Goal: Transaction & Acquisition: Download file/media

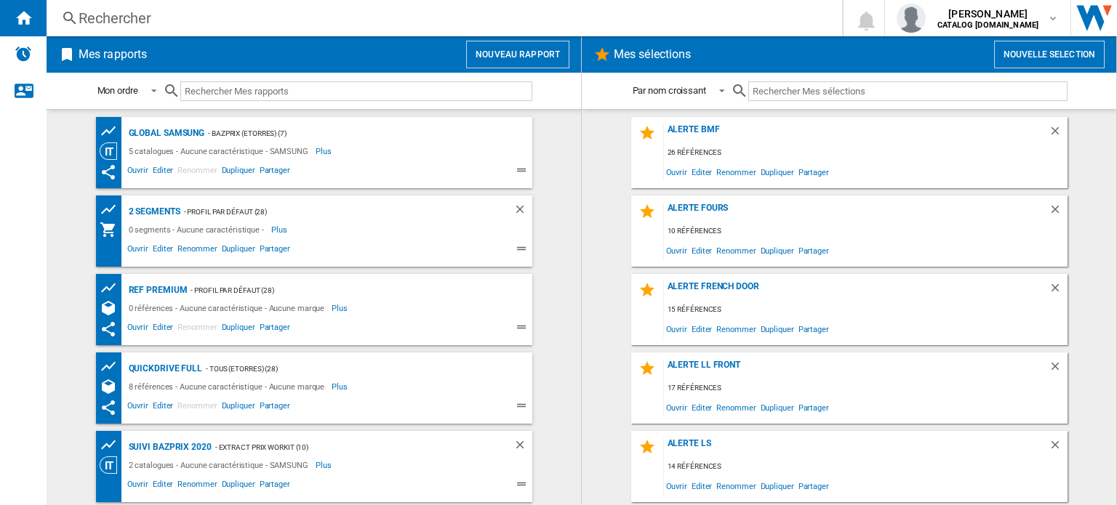
click at [108, 53] on h2 "Mes rapports" at bounding box center [113, 55] width 74 height 28
click at [503, 45] on button "Nouveau rapport" at bounding box center [517, 55] width 103 height 28
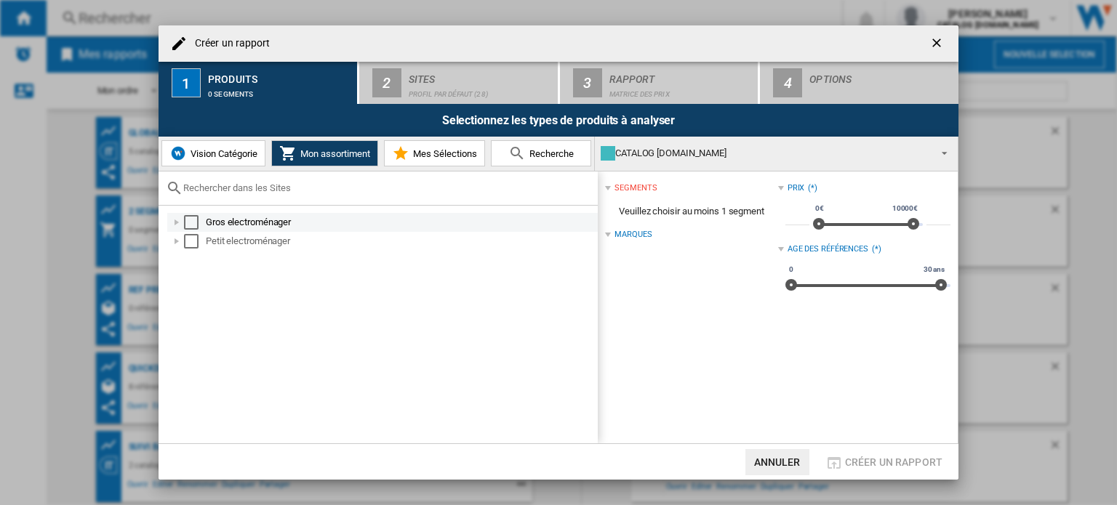
click at [177, 222] on div at bounding box center [176, 222] width 15 height 15
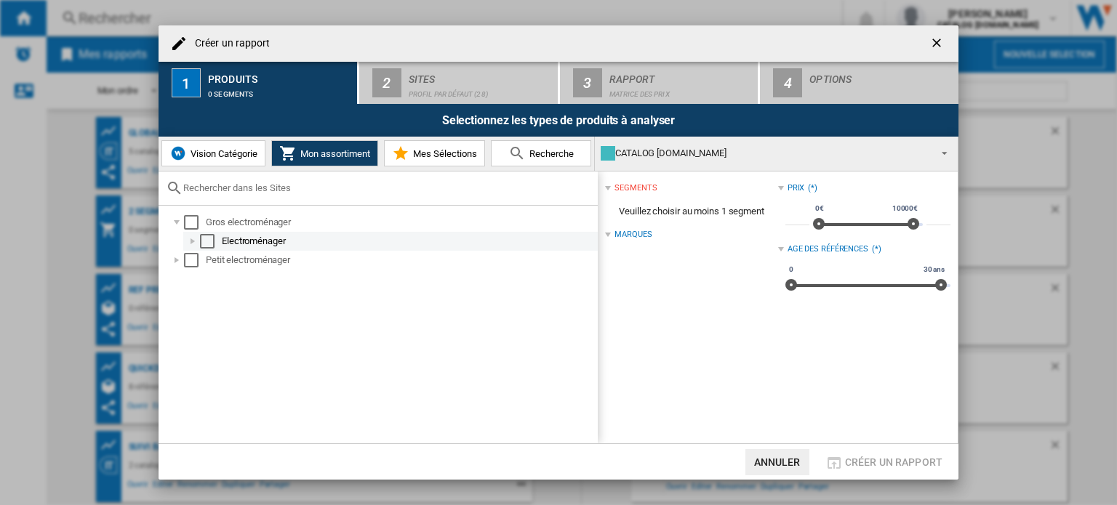
click at [188, 239] on div at bounding box center [192, 241] width 15 height 15
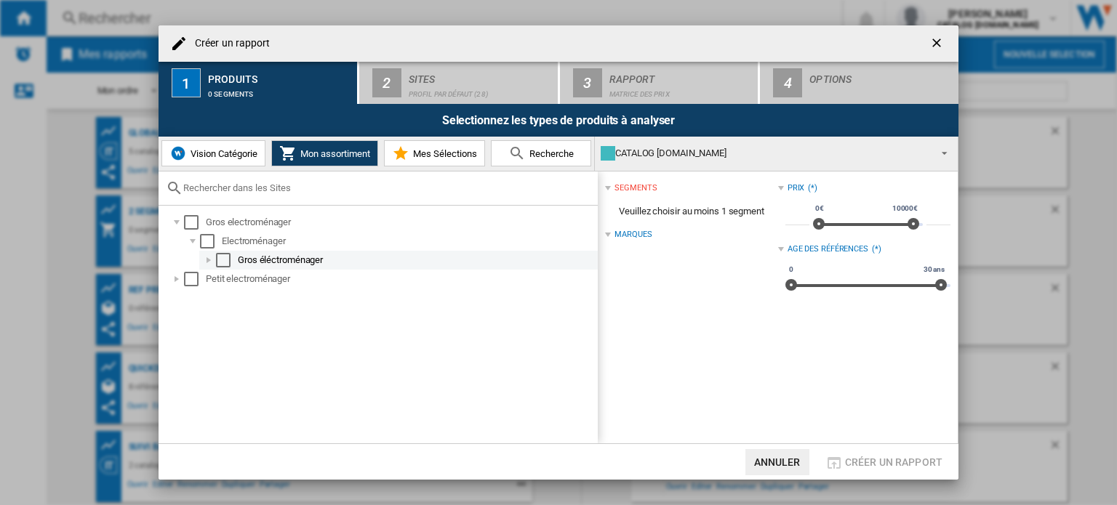
click at [215, 259] on div at bounding box center [208, 260] width 15 height 15
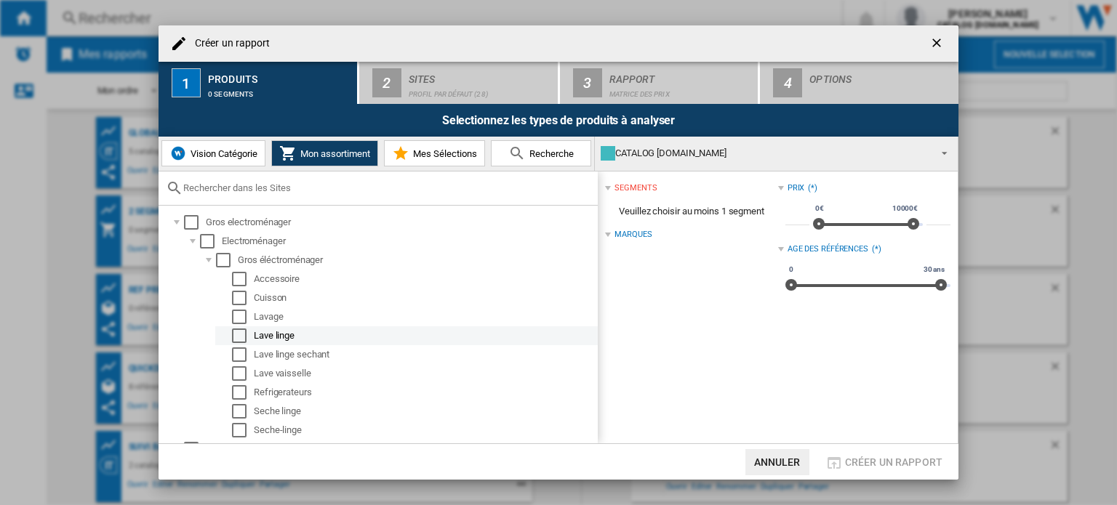
scroll to position [15, 0]
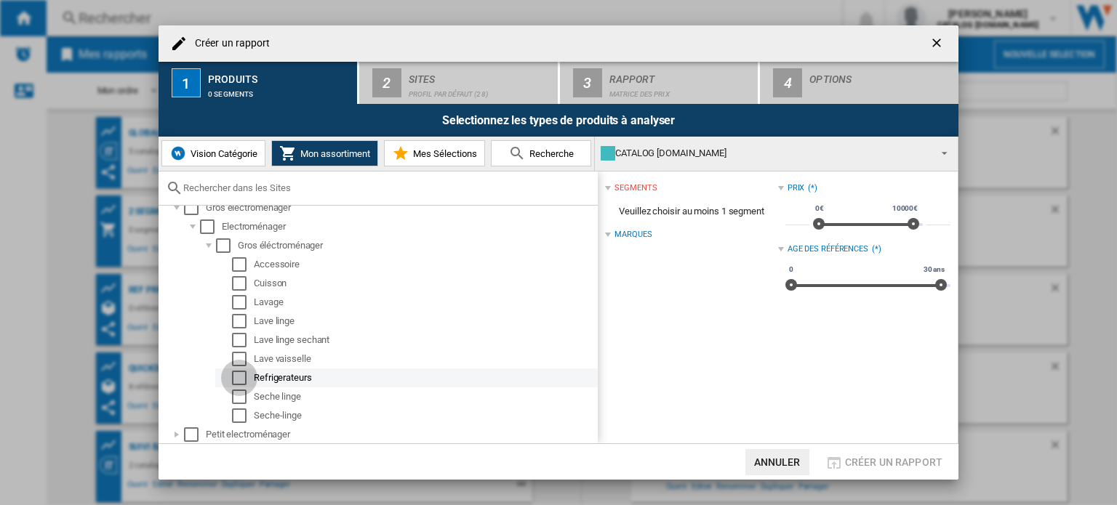
click at [241, 377] on div "Select" at bounding box center [239, 378] width 15 height 15
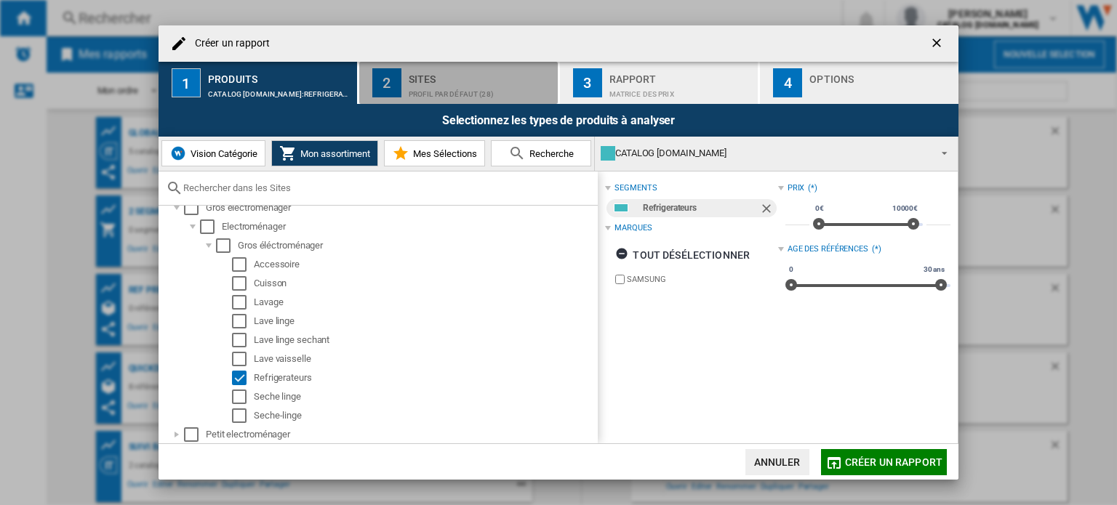
click at [457, 75] on div "Sites" at bounding box center [480, 75] width 143 height 15
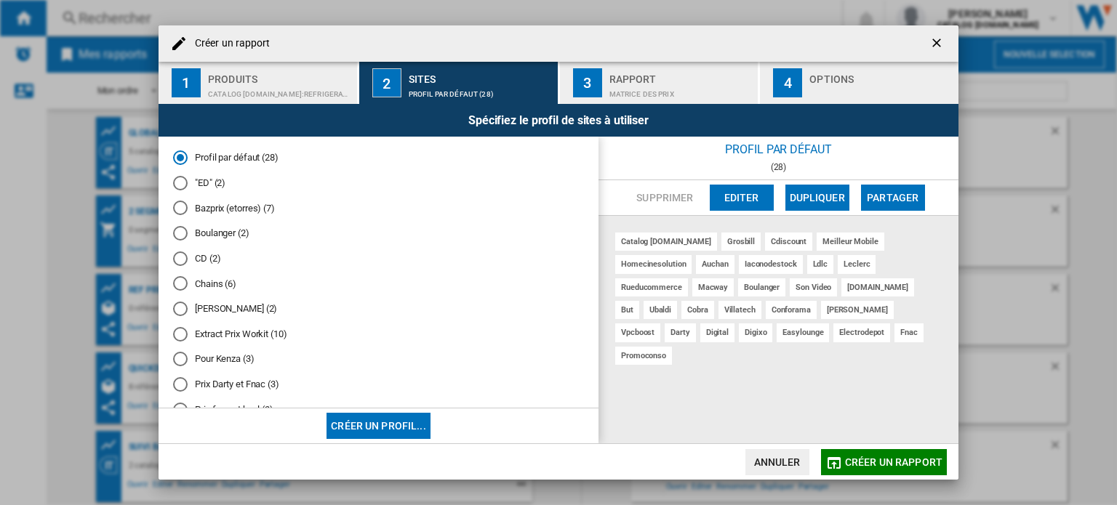
scroll to position [108, 0]
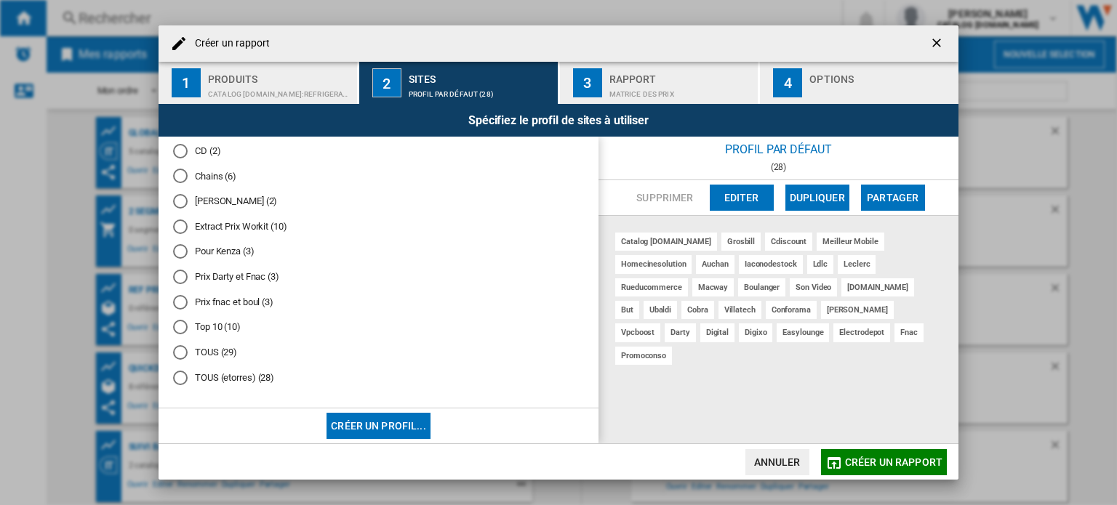
click at [178, 350] on div "Profil par défaut (28) "ED" (2) Bazprix (etorres) (7) Boulanger (2) CD (2) Chai…" at bounding box center [379, 273] width 440 height 273
click at [178, 350] on div "TOUS (29)" at bounding box center [180, 352] width 15 height 15
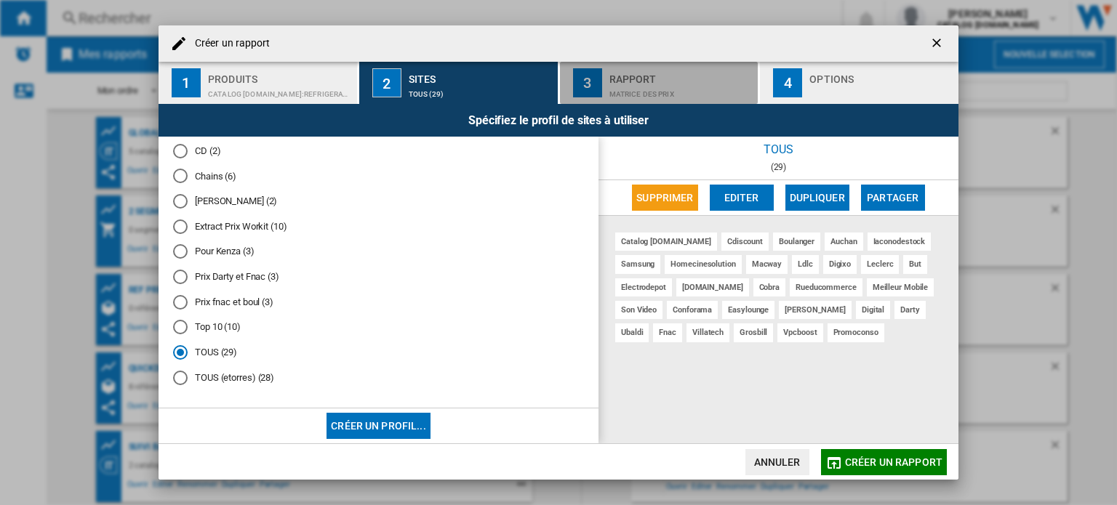
click at [646, 78] on div "Rapport" at bounding box center [680, 75] width 143 height 15
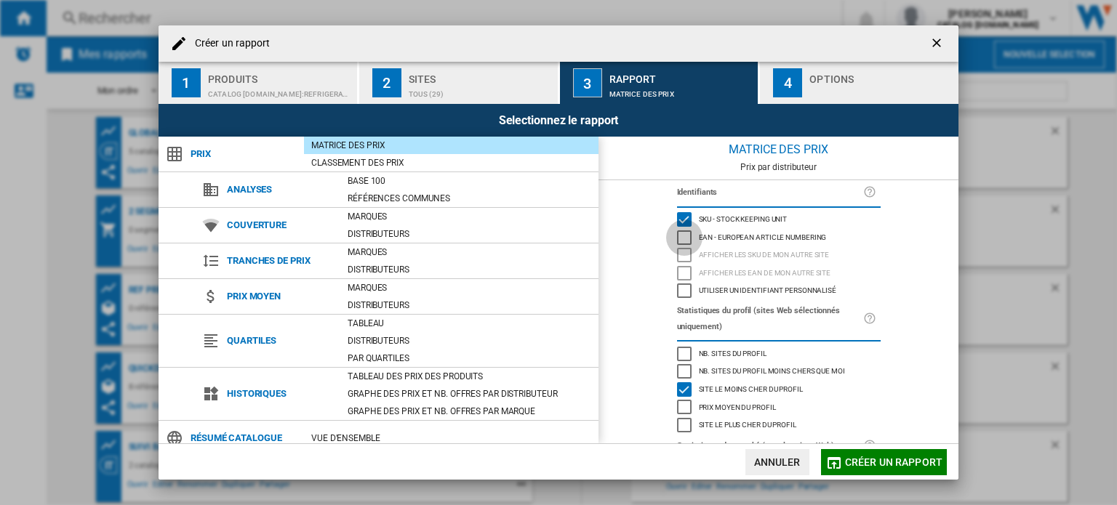
click at [684, 231] on div "EAN - European Article Numbering" at bounding box center [684, 238] width 15 height 15
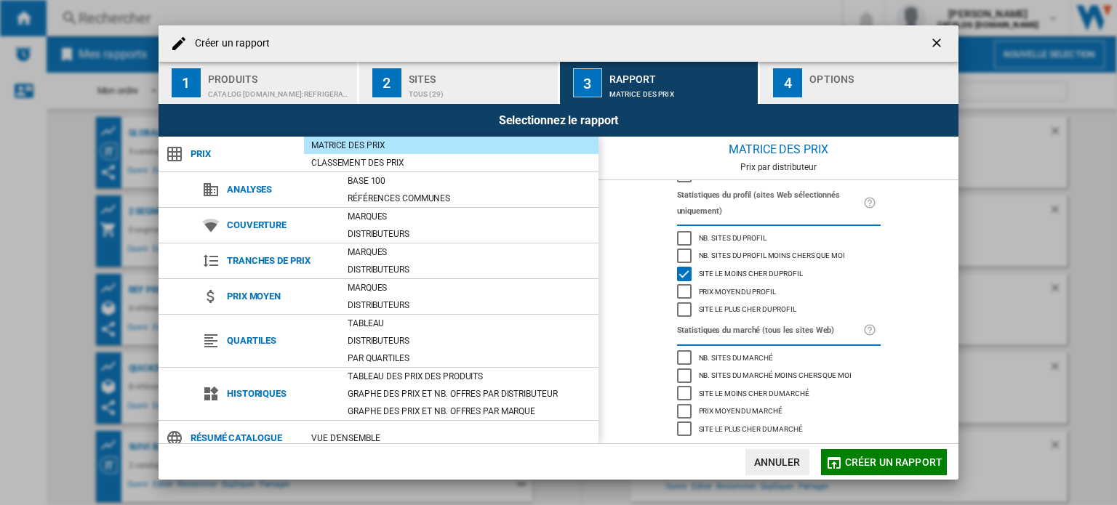
scroll to position [124, 0]
click at [684, 302] on div "Site le plus cher du profil" at bounding box center [684, 309] width 15 height 15
click at [684, 351] on div "Nb. sites du marché" at bounding box center [684, 357] width 15 height 15
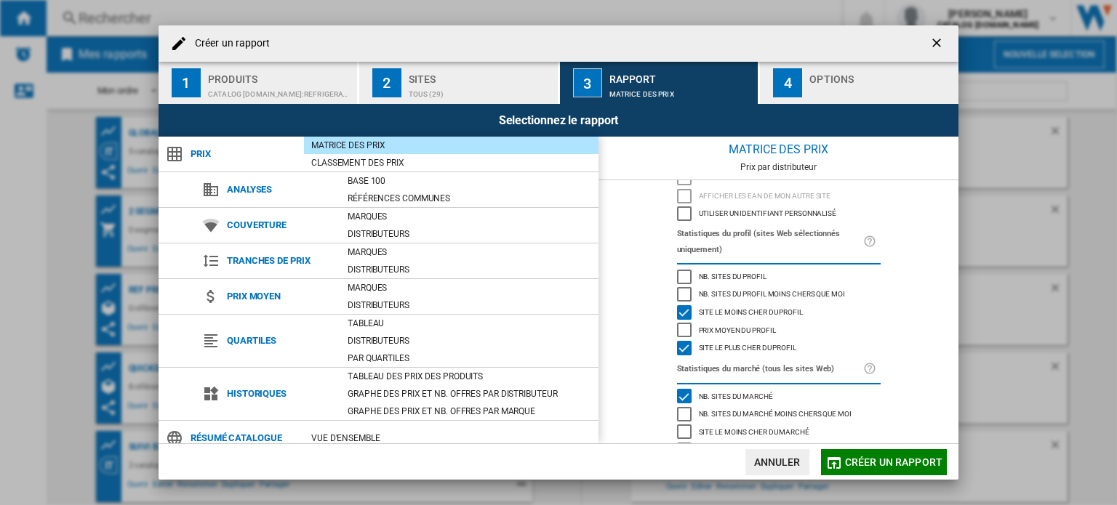
scroll to position [76, 0]
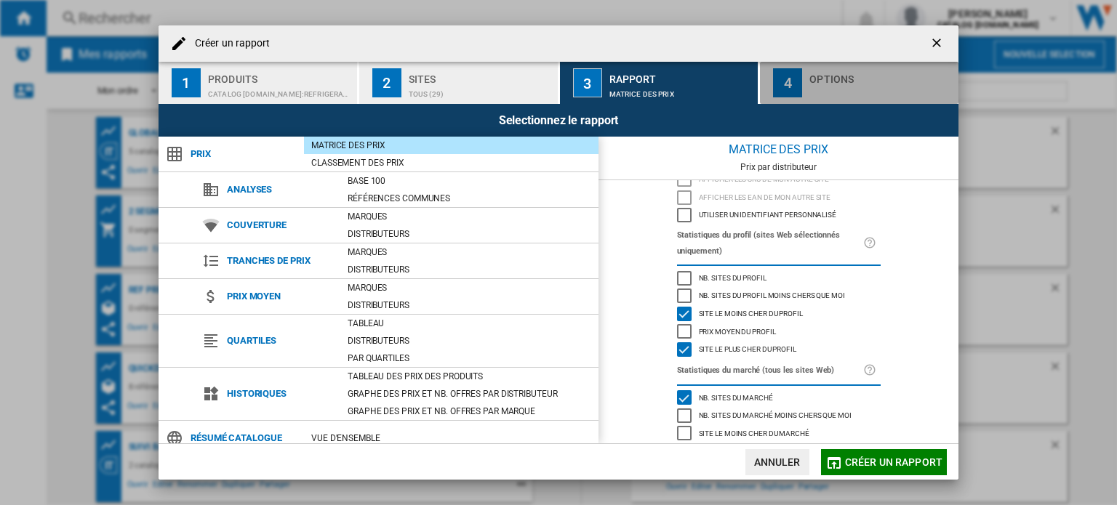
click at [873, 85] on div "button" at bounding box center [880, 90] width 143 height 15
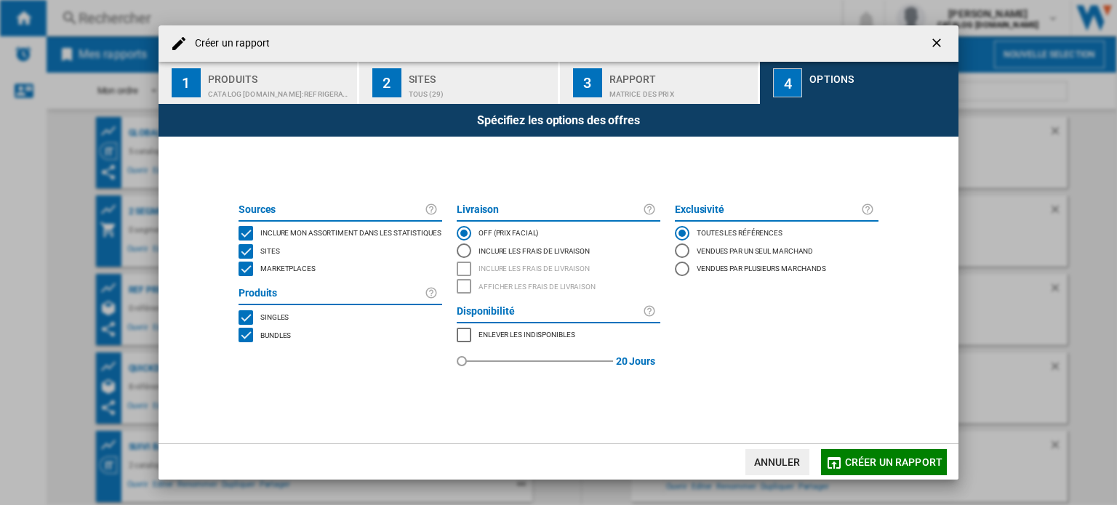
click at [848, 457] on span "Créer un rapport" at bounding box center [893, 463] width 97 height 12
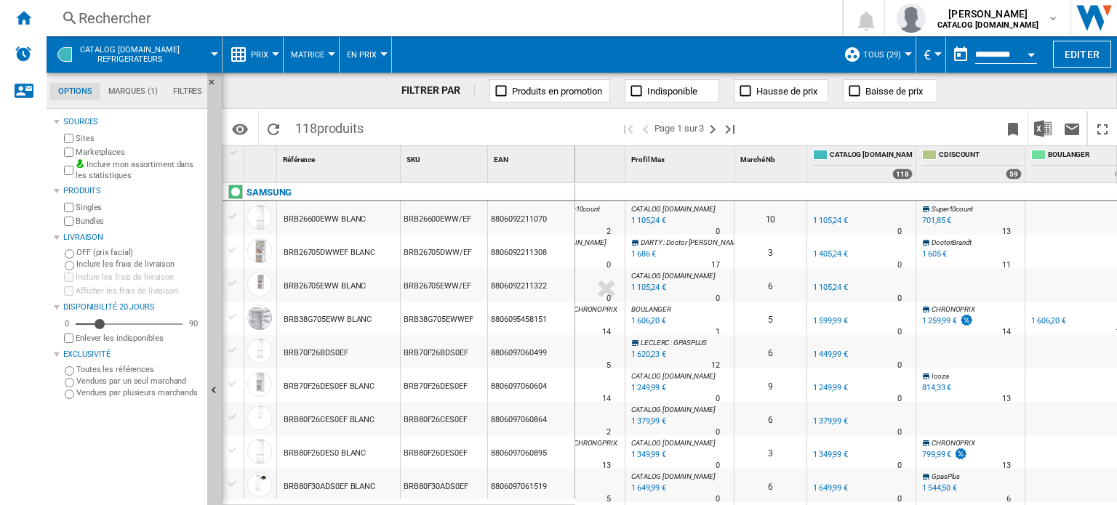
scroll to position [0, 60]
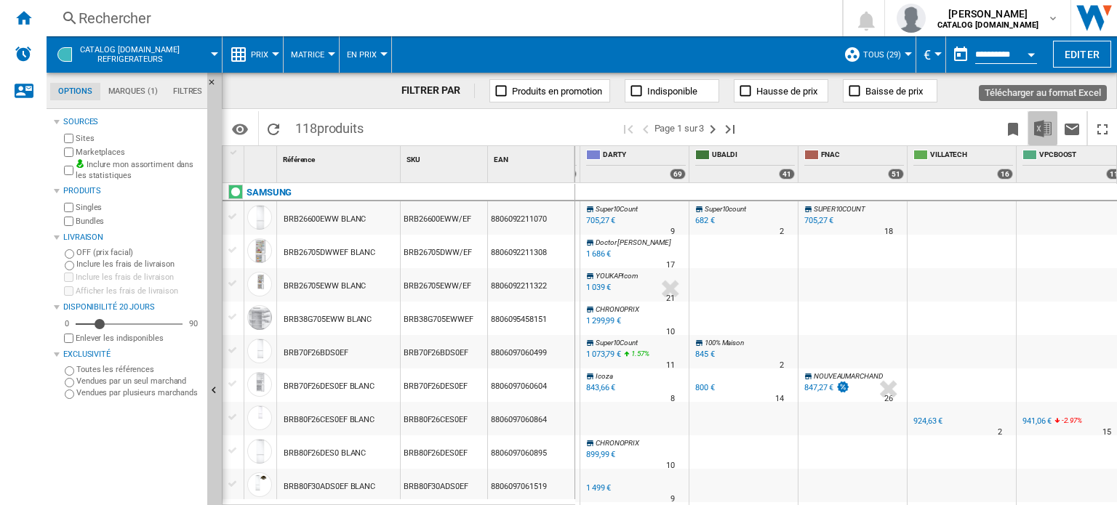
click at [1040, 127] on img "Télécharger au format Excel" at bounding box center [1042, 128] width 17 height 17
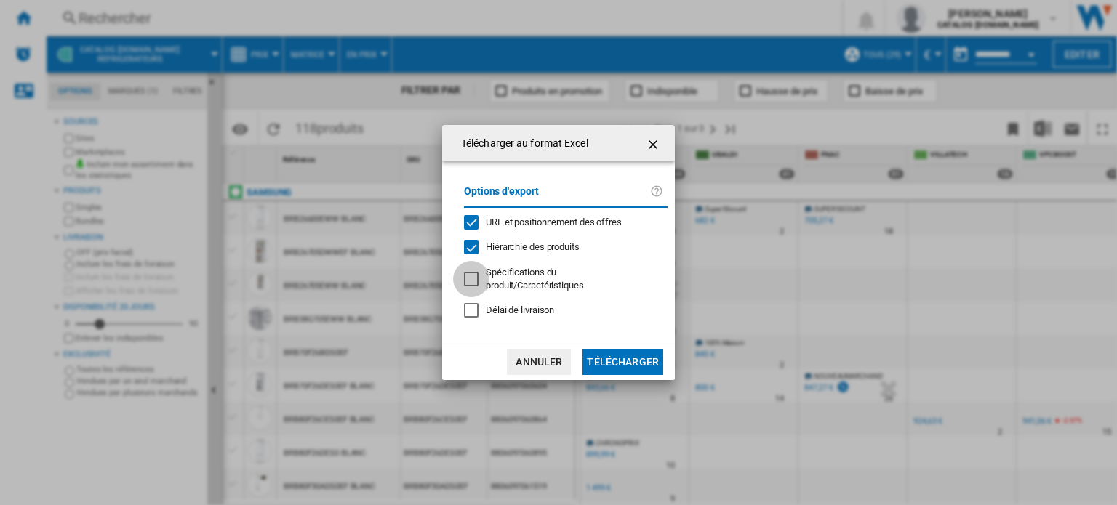
click at [473, 278] on div at bounding box center [471, 279] width 15 height 15
click at [606, 353] on button "Télécharger" at bounding box center [622, 362] width 81 height 26
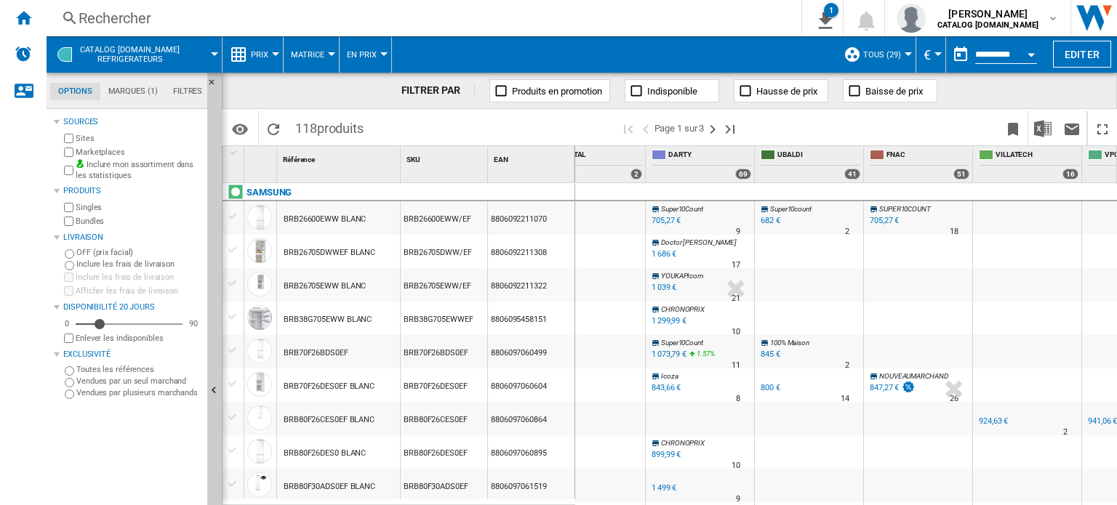
scroll to position [25, 0]
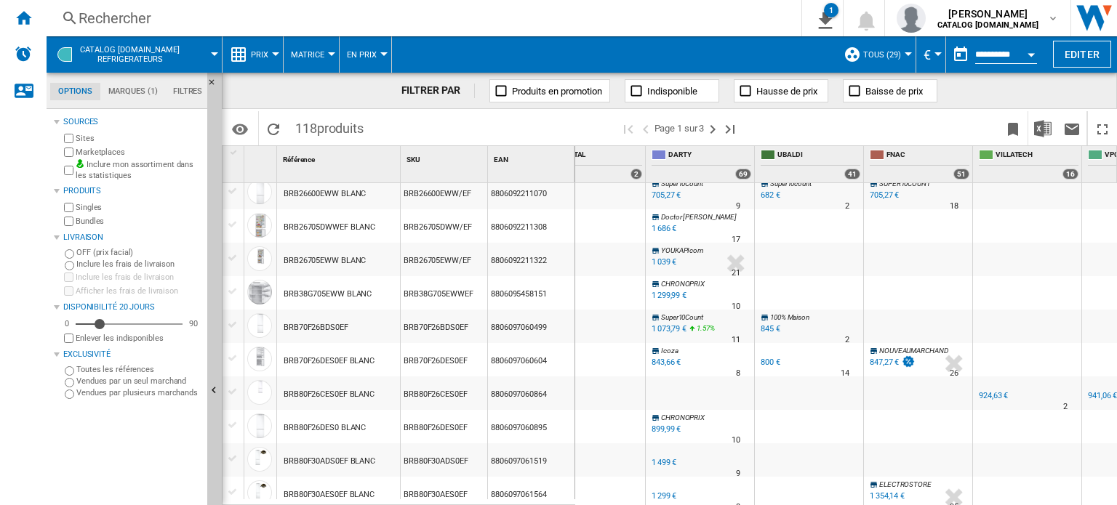
click at [233, 358] on div at bounding box center [232, 358] width 15 height 13
